Goal: Information Seeking & Learning: Understand process/instructions

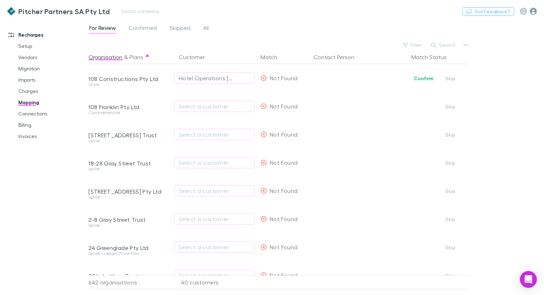
click at [533, 9] on icon "button" at bounding box center [533, 11] width 7 height 7
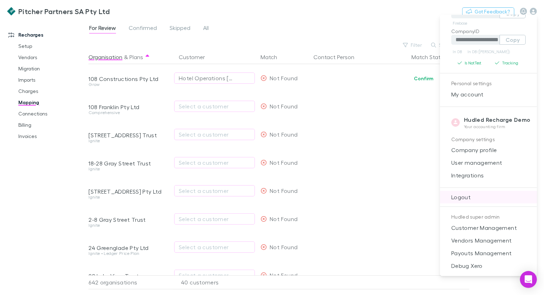
scroll to position [60, 0]
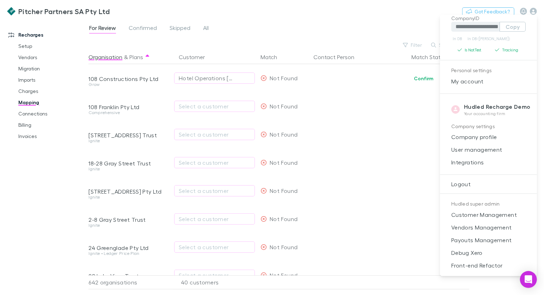
click at [131, 4] on div at bounding box center [272, 147] width 544 height 295
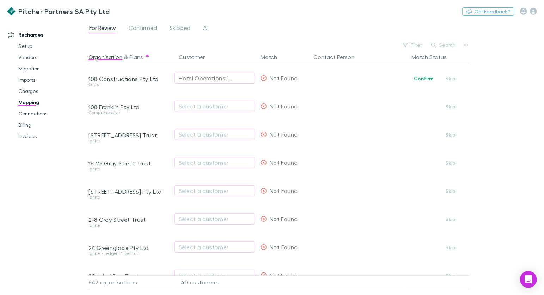
click at [127, 14] on button "Switch company" at bounding box center [140, 11] width 47 height 8
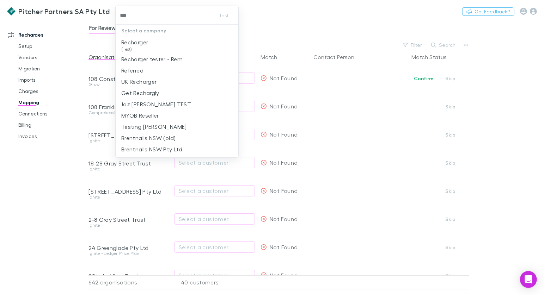
type input "****"
click at [140, 39] on p "Recharger" at bounding box center [134, 42] width 27 height 8
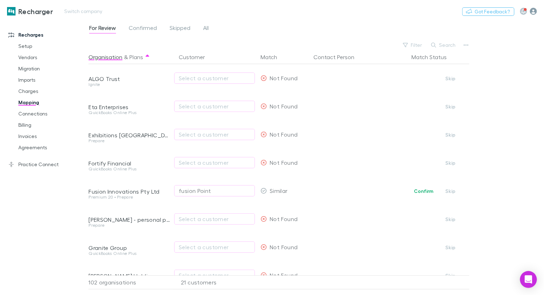
click at [533, 11] on icon "button" at bounding box center [533, 11] width 7 height 7
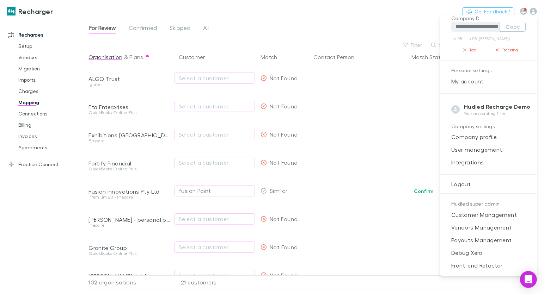
click at [328, 29] on div at bounding box center [272, 147] width 544 height 295
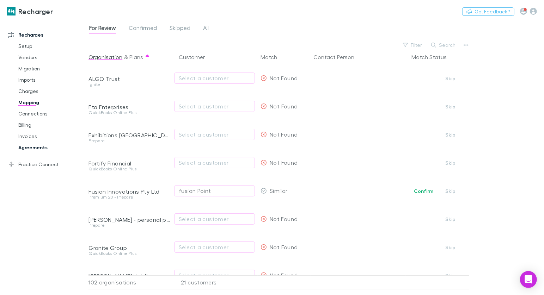
click at [43, 148] on link "Agreements" at bounding box center [49, 147] width 76 height 11
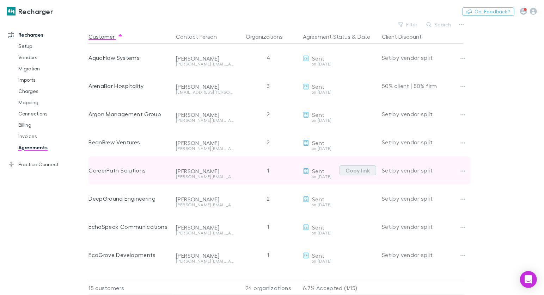
click at [365, 172] on button "Copy link" at bounding box center [357, 171] width 37 height 10
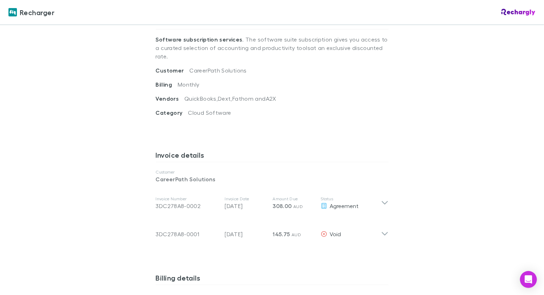
scroll to position [272, 0]
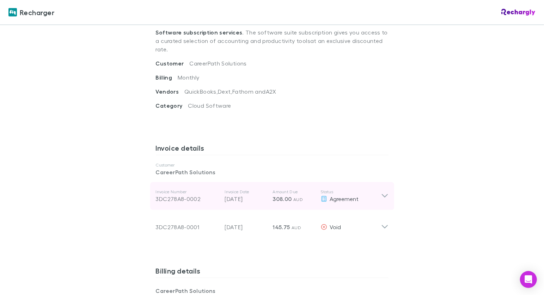
click at [319, 193] on div "Invoice Number 3DC278A8-0002 Invoice Date 31 Dec 2024 Amount Due 308.00 AUD Sta…" at bounding box center [268, 196] width 225 height 25
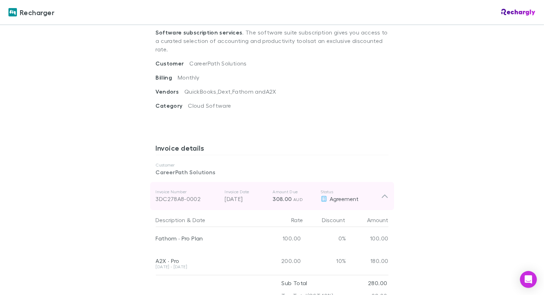
click at [319, 193] on div "Invoice Number 3DC278A8-0002 Invoice Date 31 Dec 2024 Amount Due 308.00 AUD Sta…" at bounding box center [268, 196] width 225 height 25
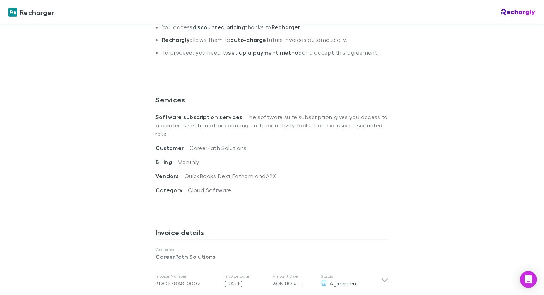
scroll to position [190, 0]
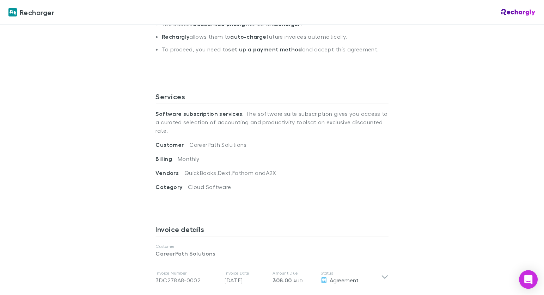
click at [526, 281] on icon "Open Intercom Messenger" at bounding box center [528, 279] width 8 height 9
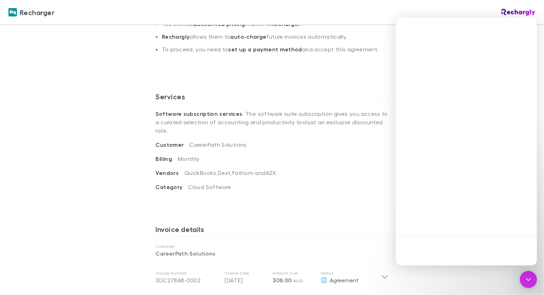
scroll to position [0, 0]
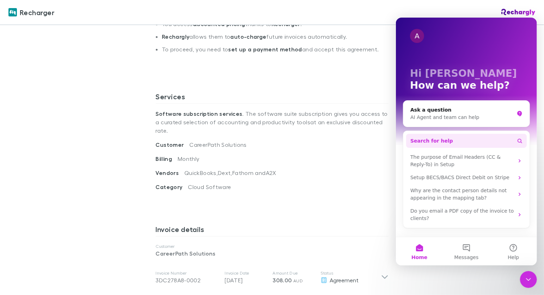
click at [465, 137] on button "Search for help" at bounding box center [466, 141] width 121 height 14
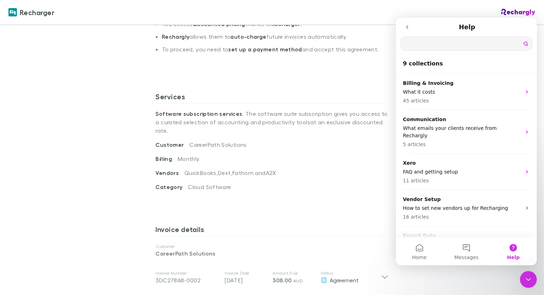
type input "*"
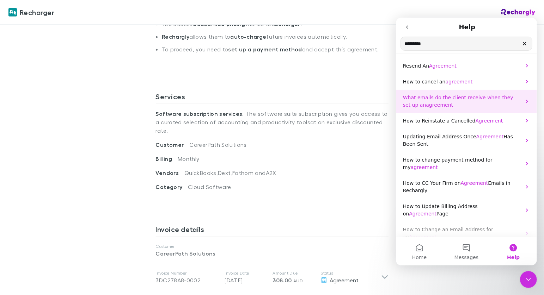
type input "*********"
click at [450, 99] on span "What emails do the client receive when they set up an" at bounding box center [457, 100] width 110 height 13
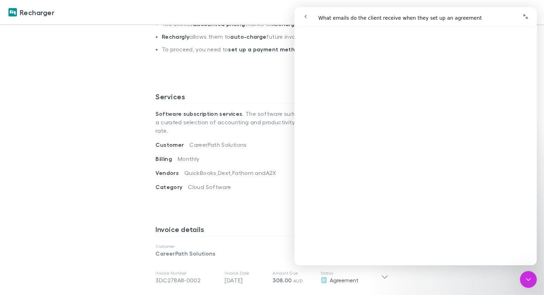
scroll to position [587, 0]
click at [530, 278] on icon "Close Intercom Messenger" at bounding box center [528, 279] width 8 height 8
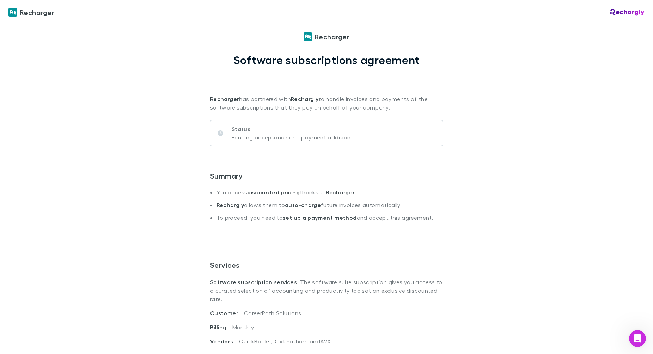
scroll to position [23, 0]
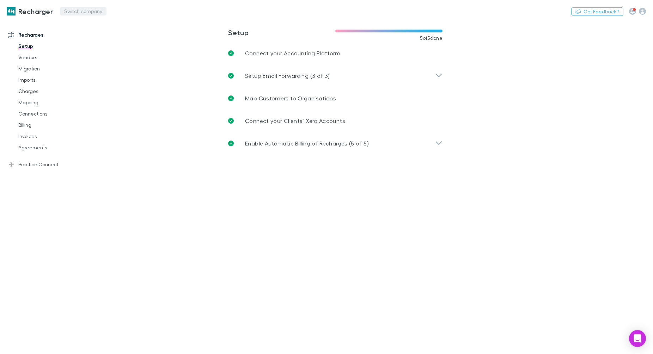
click at [76, 10] on button "Switch company" at bounding box center [83, 11] width 47 height 8
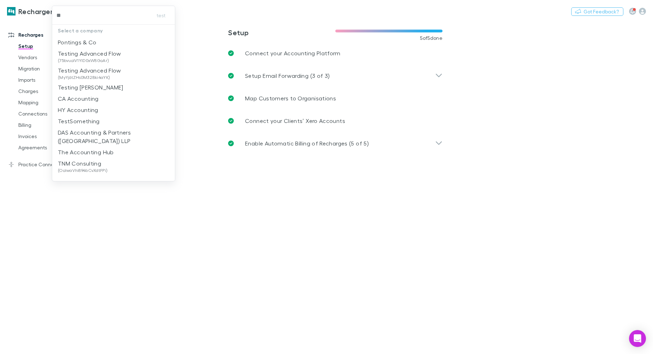
type input "***"
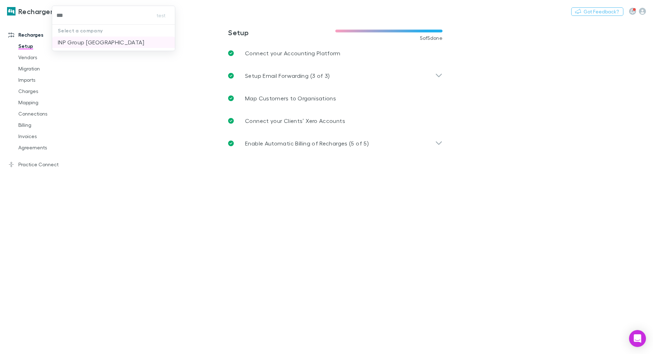
click at [80, 40] on p "INP Group [GEOGRAPHIC_DATA]" at bounding box center [101, 42] width 86 height 8
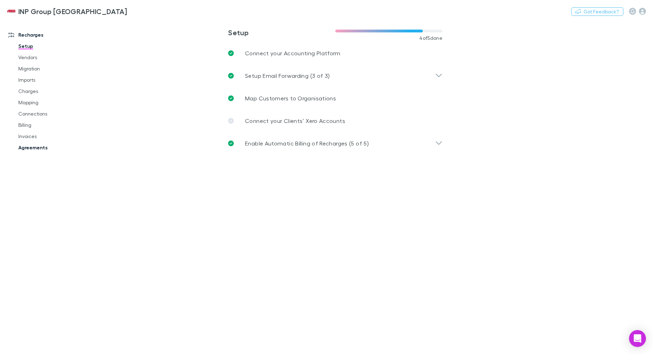
click at [37, 146] on link "Agreements" at bounding box center [50, 147] width 78 height 11
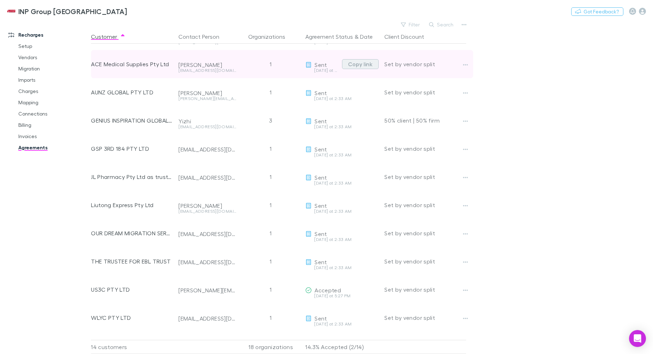
scroll to position [106, 0]
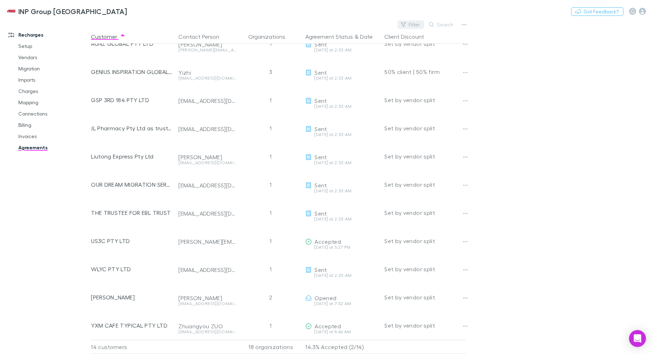
click at [407, 23] on button "Filter" at bounding box center [410, 24] width 27 height 8
